Goal: Transaction & Acquisition: Purchase product/service

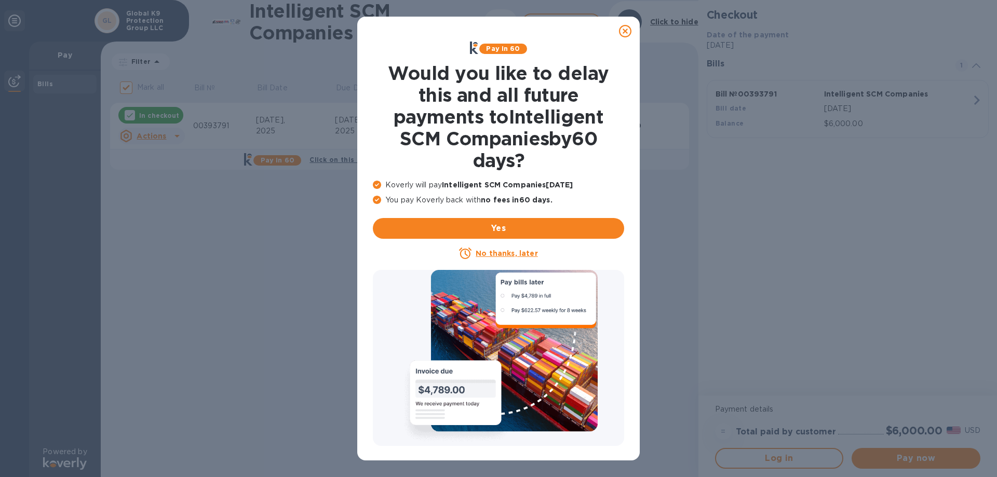
click at [492, 253] on u "No thanks, later" at bounding box center [506, 253] width 62 height 8
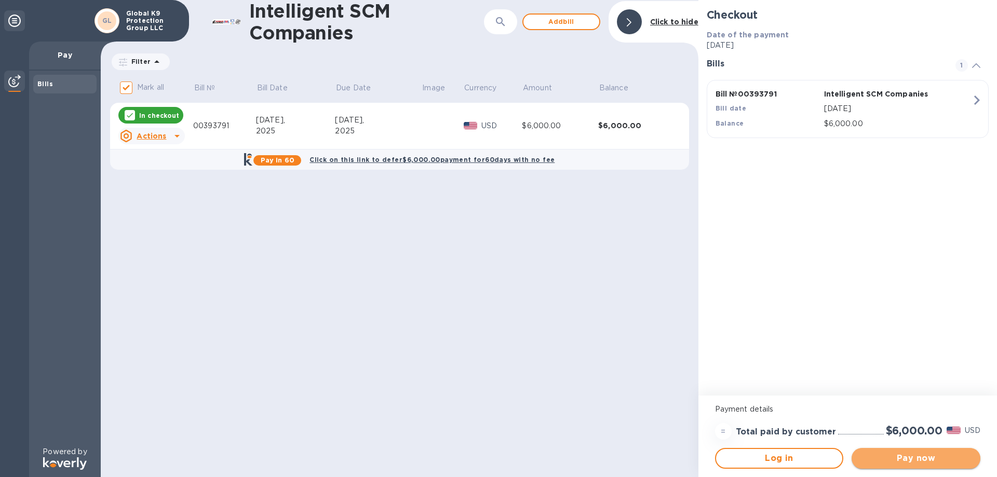
click at [927, 452] on button "Pay now" at bounding box center [915, 458] width 129 height 21
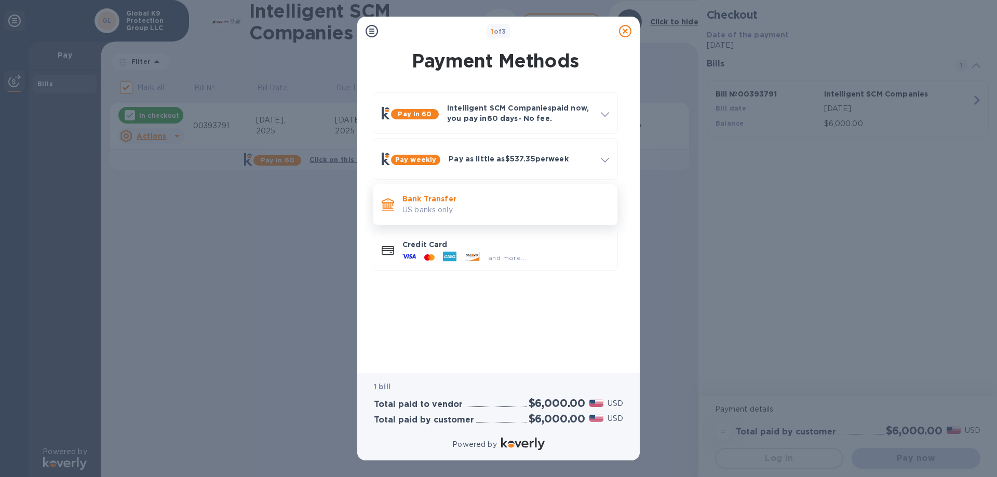
click at [421, 207] on p "US banks only." at bounding box center [505, 210] width 207 height 11
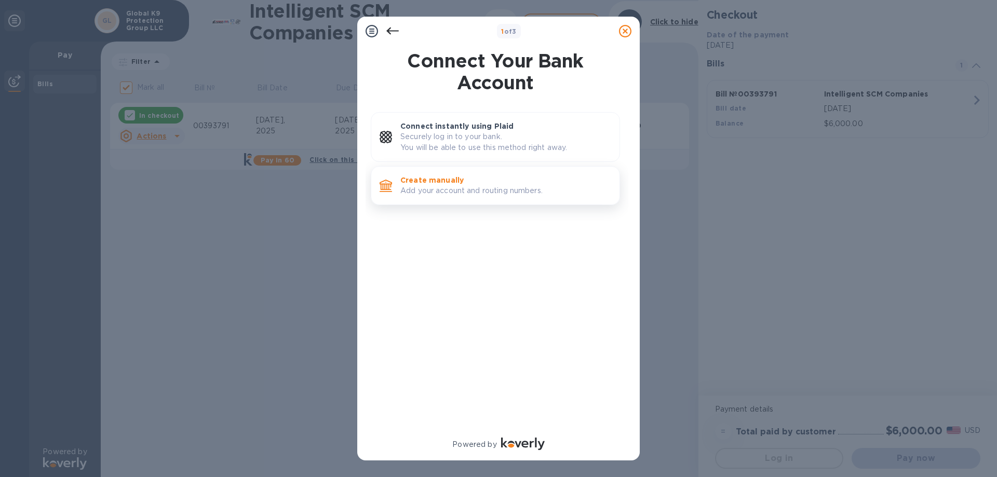
click at [440, 180] on p "Create manually" at bounding box center [505, 180] width 211 height 10
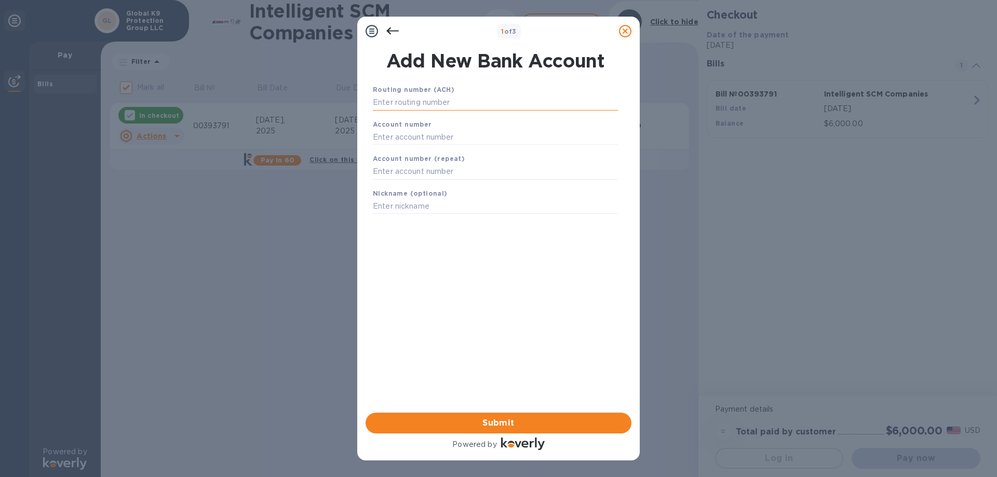
click at [409, 101] on input "text" at bounding box center [495, 103] width 245 height 16
type input "071000288"
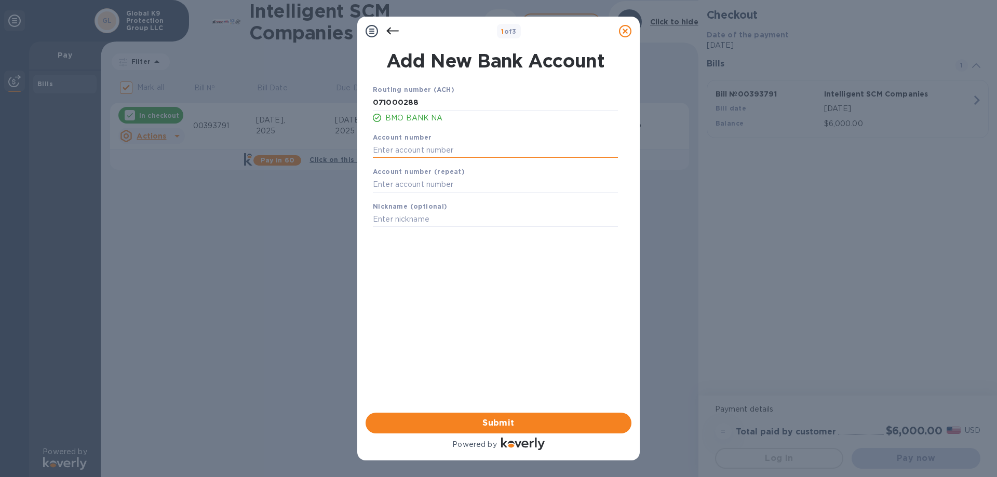
click at [410, 151] on input "text" at bounding box center [495, 150] width 245 height 16
type input "2681245"
click at [386, 184] on input "text" at bounding box center [495, 185] width 245 height 16
type input "2681245"
click at [421, 217] on input "text" at bounding box center [495, 220] width 245 height 16
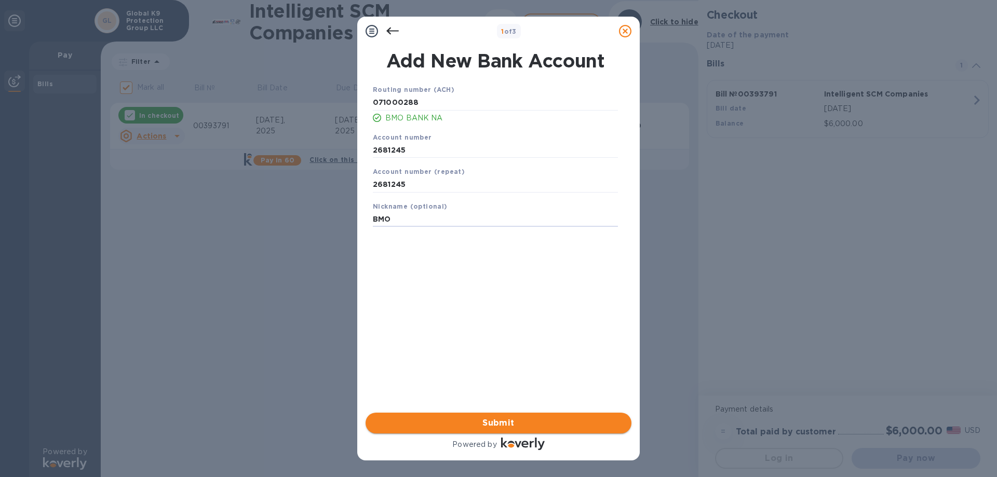
type input "BMO"
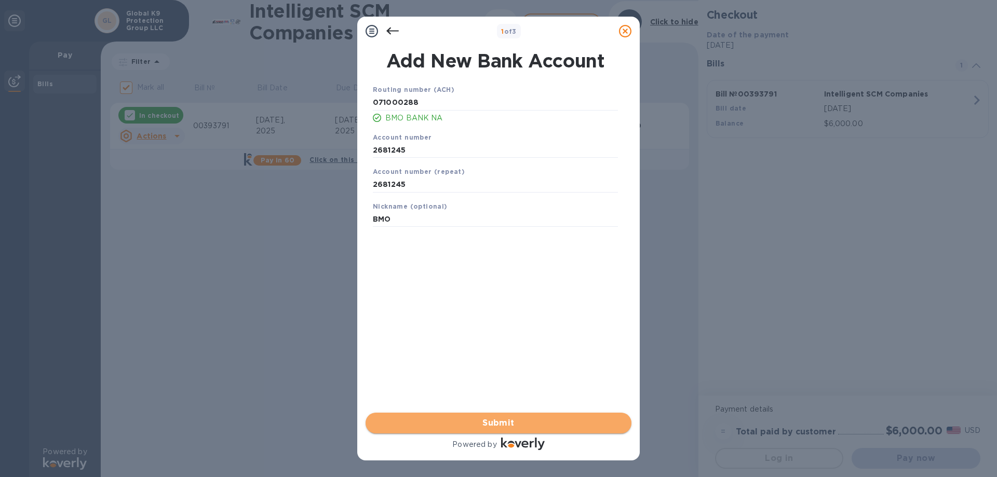
click at [498, 422] on span "Submit" at bounding box center [498, 423] width 249 height 12
